Goal: Information Seeking & Learning: Find specific page/section

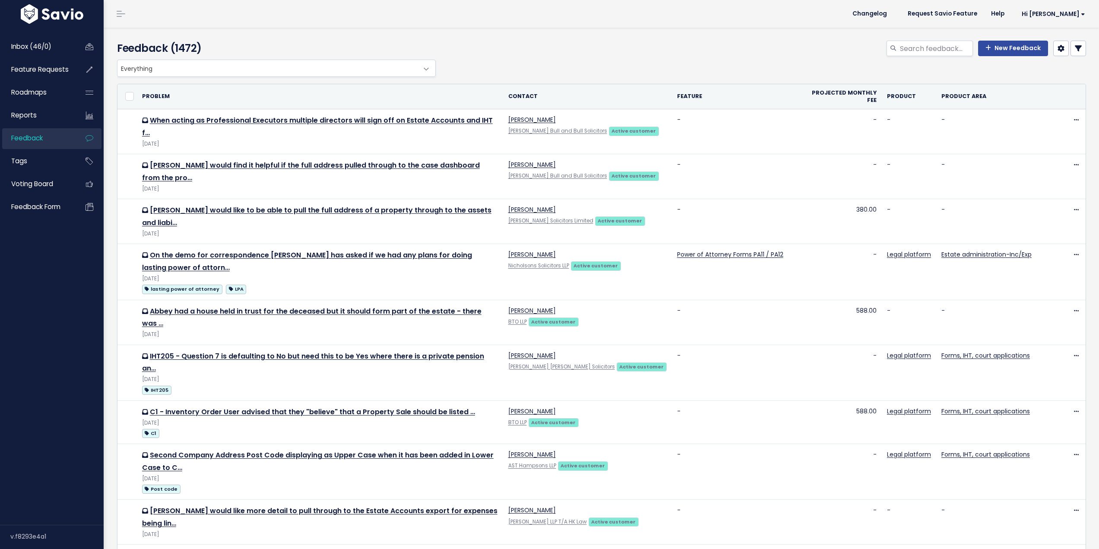
select select
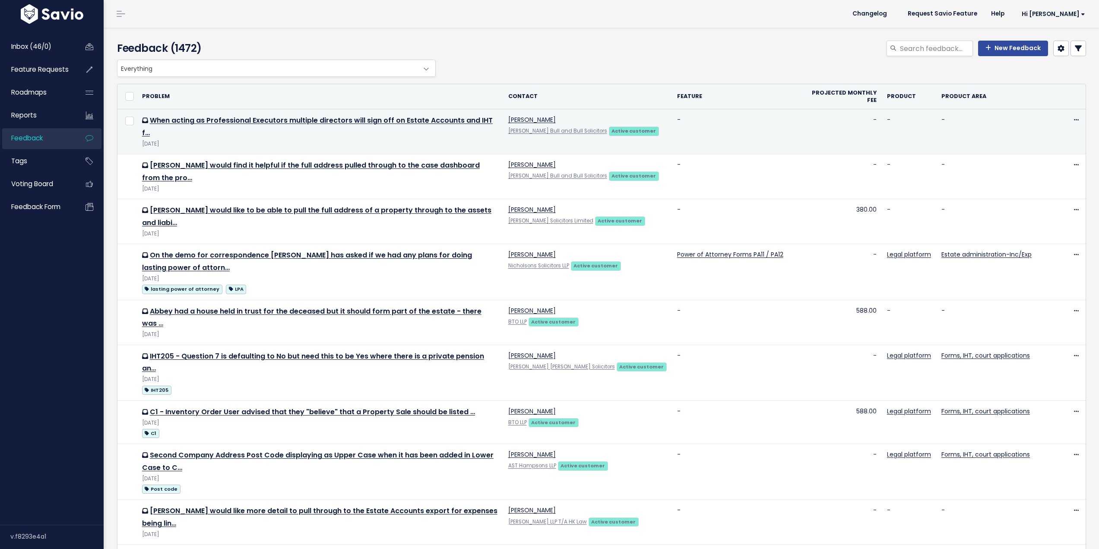
select select
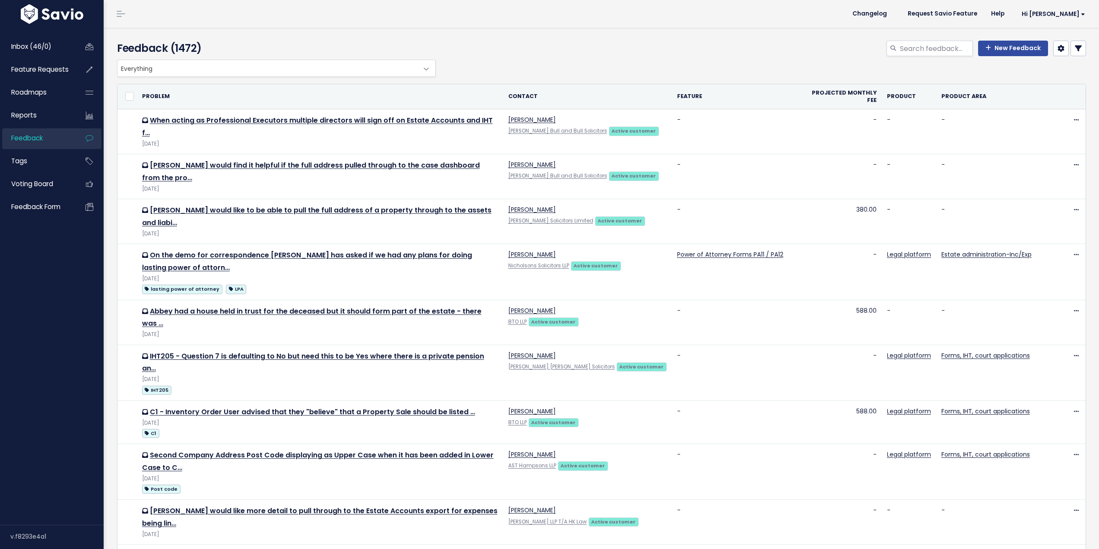
click at [1071, 51] on link at bounding box center [1079, 49] width 16 height 16
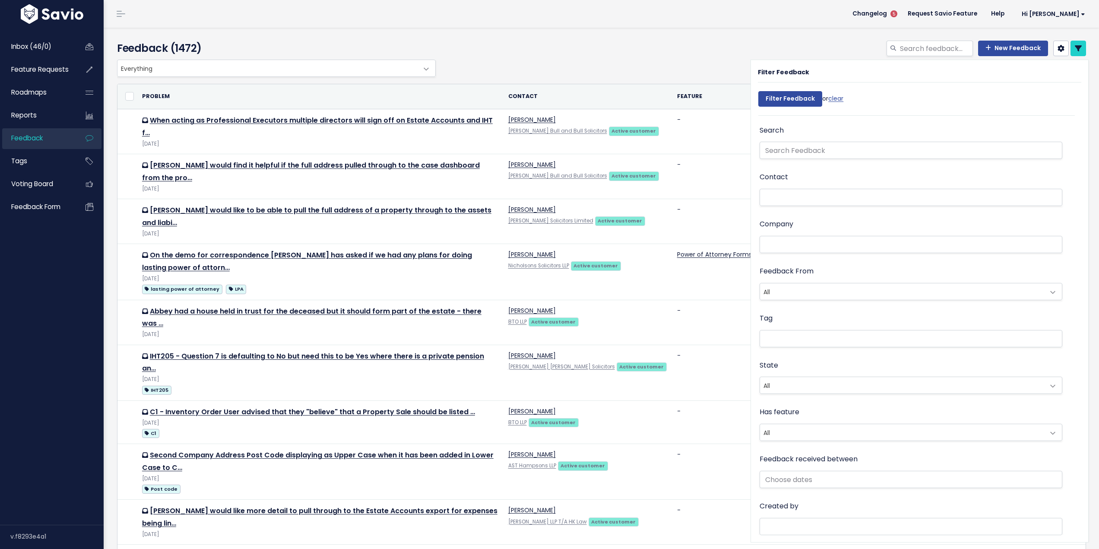
click at [783, 247] on li at bounding box center [909, 244] width 294 height 9
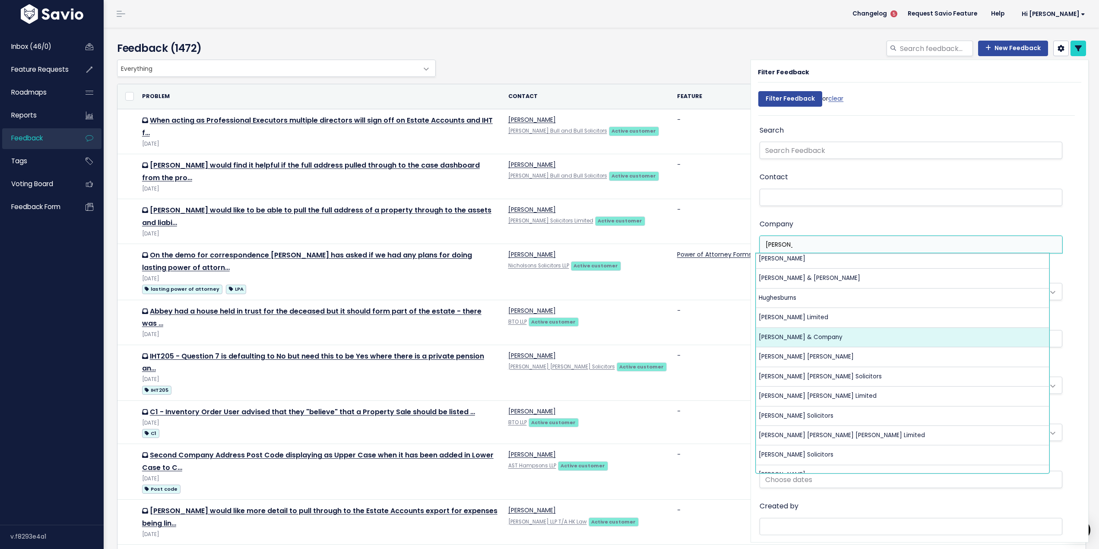
scroll to position [216, 0]
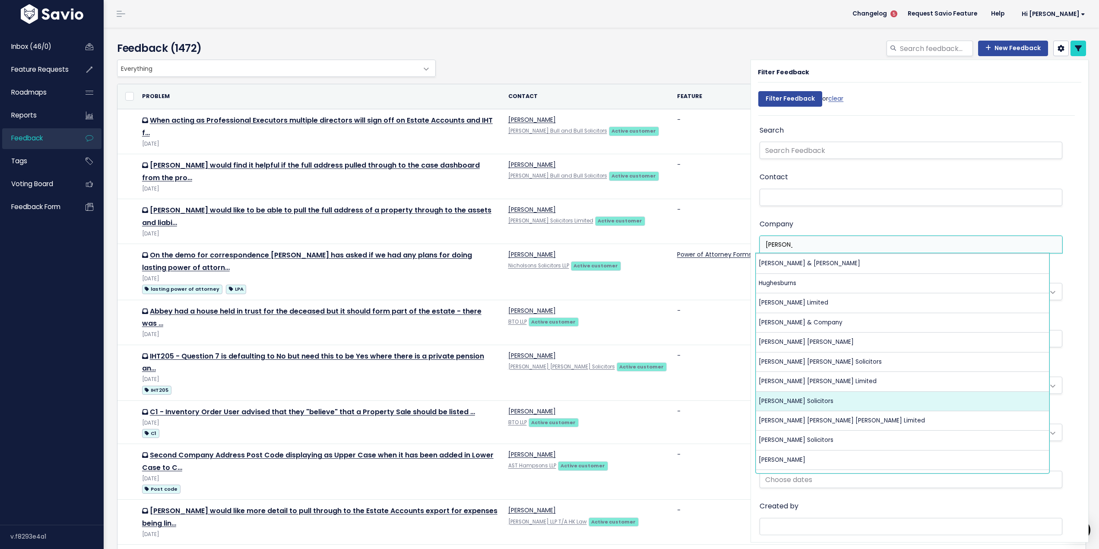
type input "hughes"
select select "6537752"
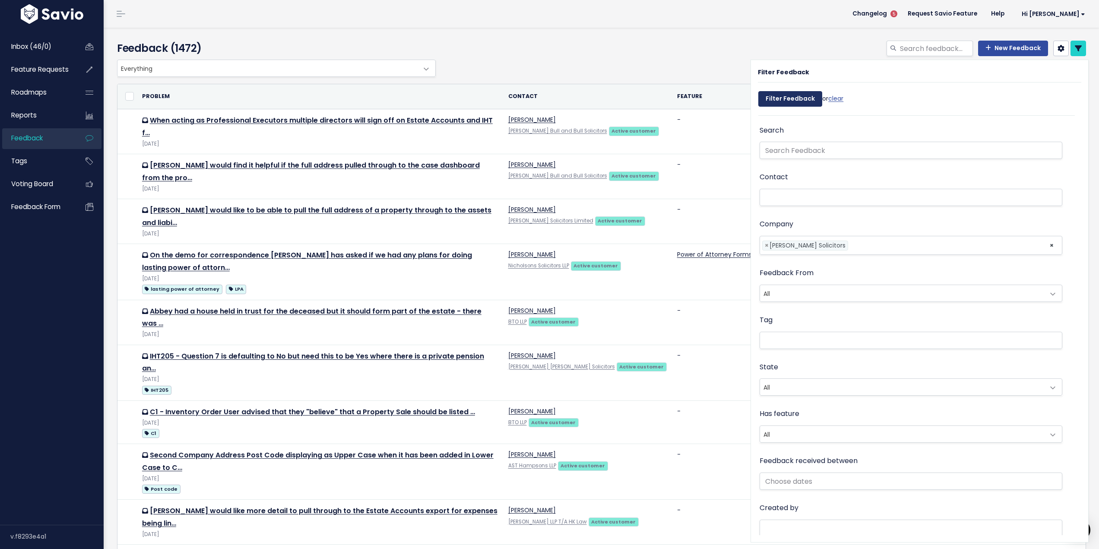
click at [785, 100] on input "Filter Feedback" at bounding box center [790, 99] width 64 height 16
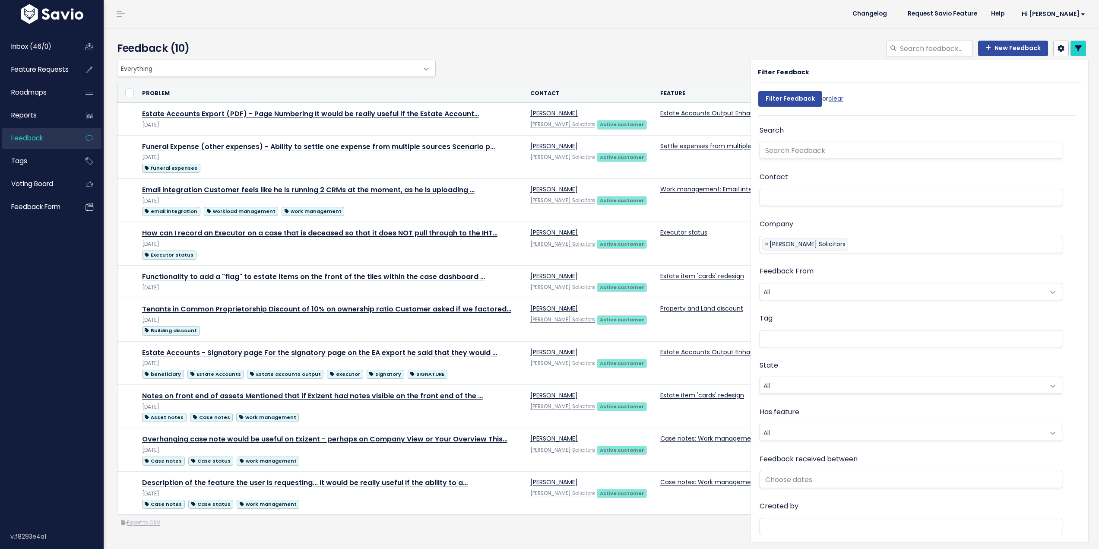
select select
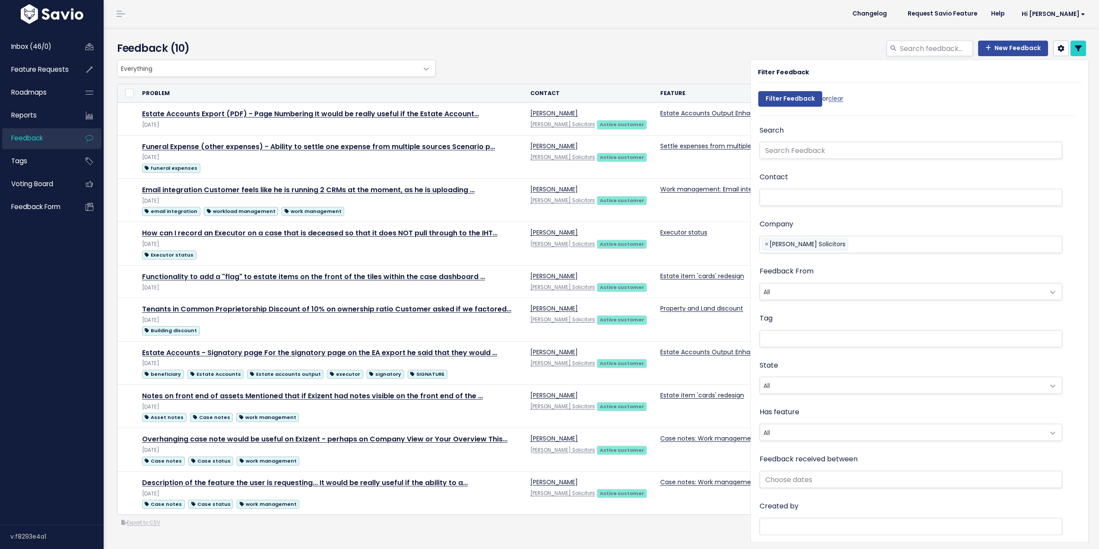
select select
click at [708, 48] on div "New Feedback" at bounding box center [765, 50] width 655 height 19
click at [1075, 43] on link at bounding box center [1079, 49] width 16 height 16
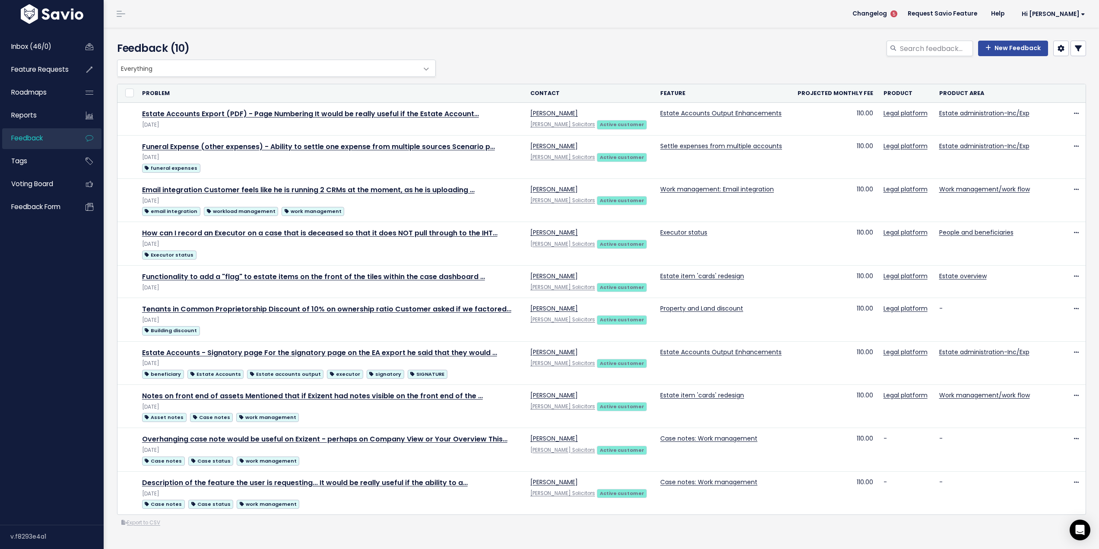
click at [1071, 54] on link at bounding box center [1079, 49] width 16 height 16
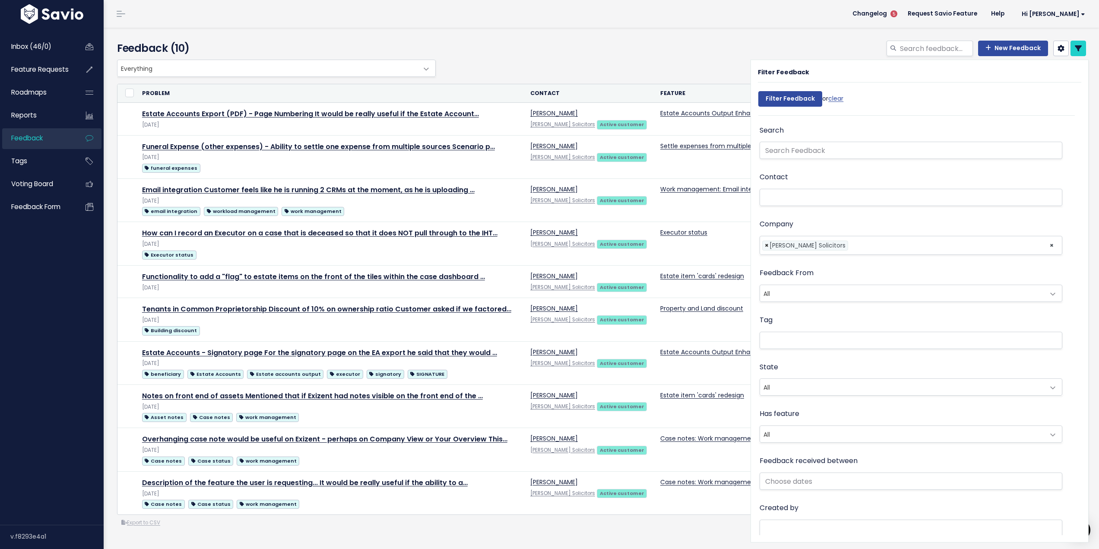
click at [765, 247] on span "×" at bounding box center [767, 245] width 4 height 9
select select
click at [773, 246] on li at bounding box center [909, 244] width 294 height 9
click at [774, 248] on li at bounding box center [909, 244] width 294 height 9
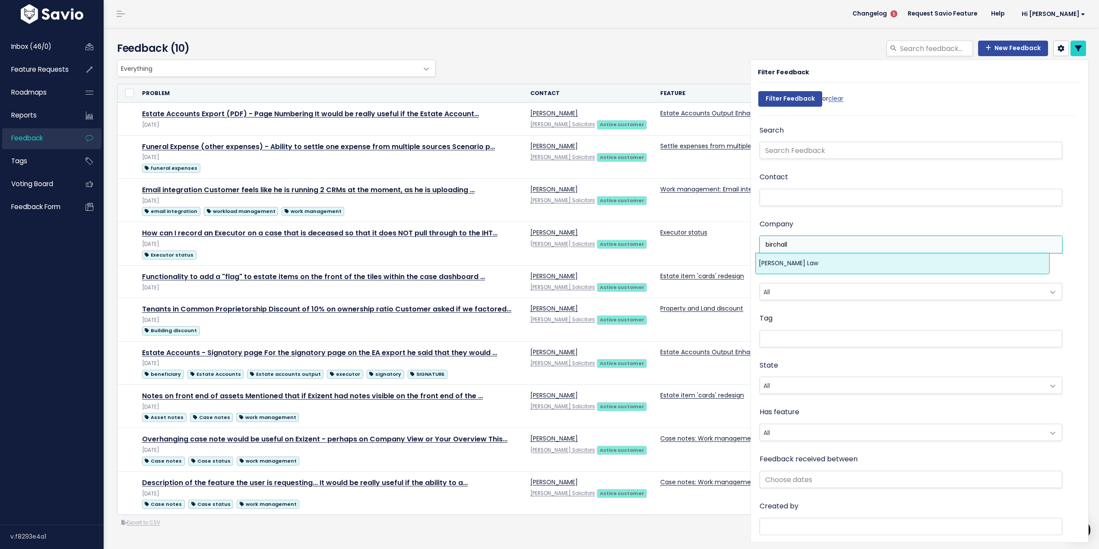
type input "birchall"
select select "6535864"
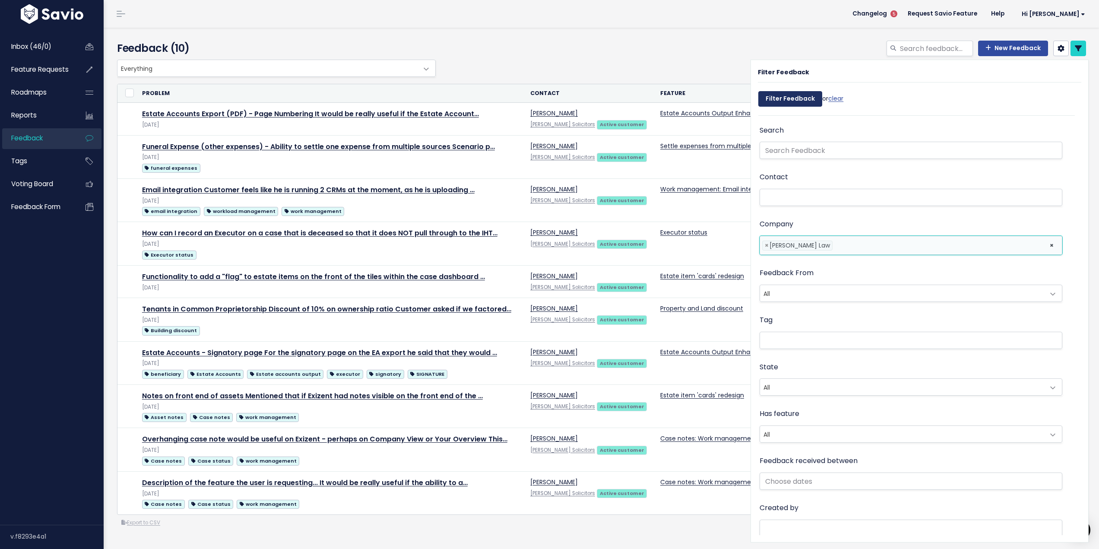
click at [776, 99] on input "Filter Feedback" at bounding box center [790, 99] width 64 height 16
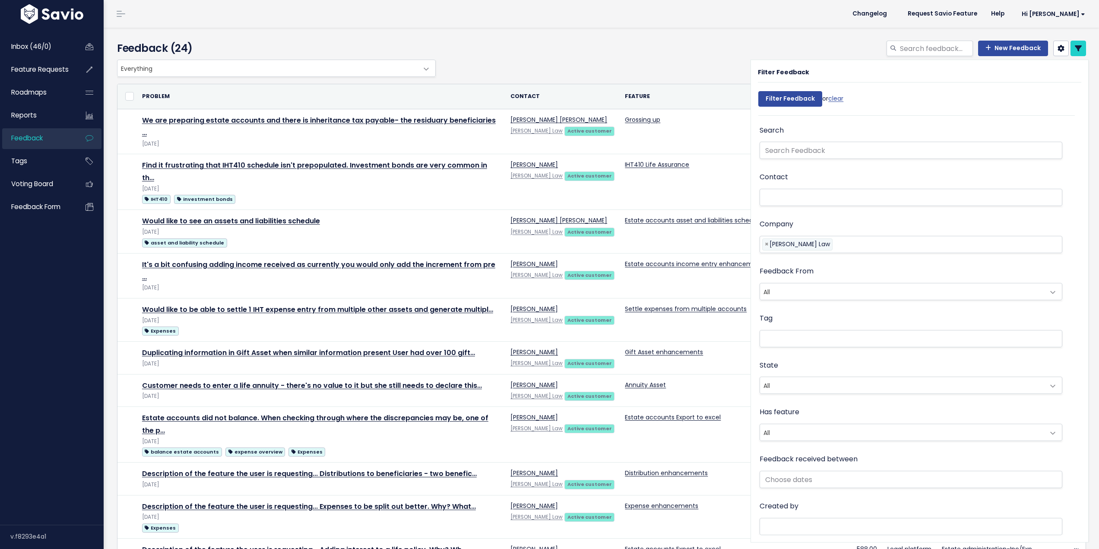
select select
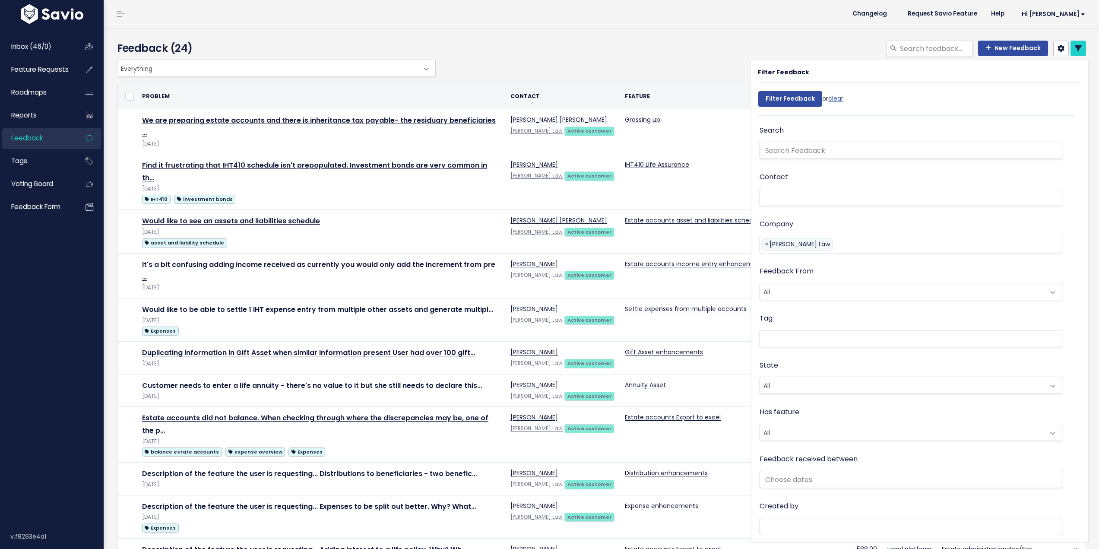
select select
click at [1075, 51] on icon at bounding box center [1078, 48] width 7 height 7
